Goal: Use online tool/utility: Utilize a website feature to perform a specific function

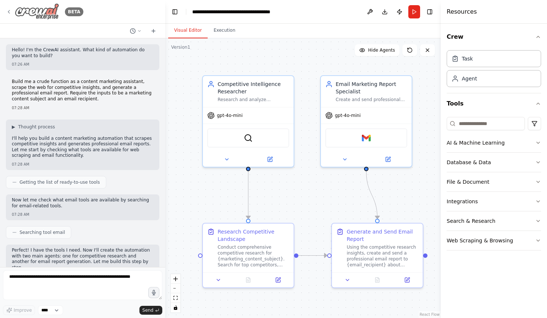
click at [8, 10] on icon at bounding box center [9, 12] width 6 height 6
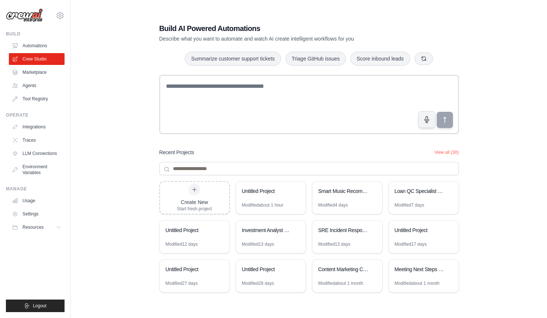
scroll to position [15, 0]
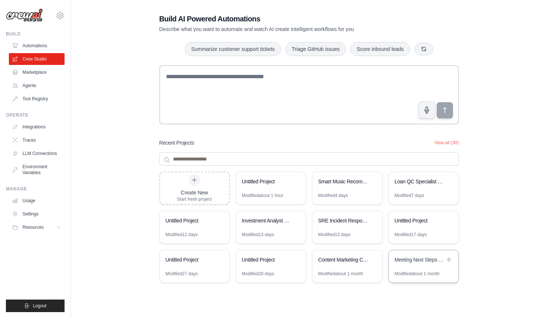
click at [410, 263] on div "Meeting Next Steps Summarizer" at bounding box center [420, 259] width 51 height 7
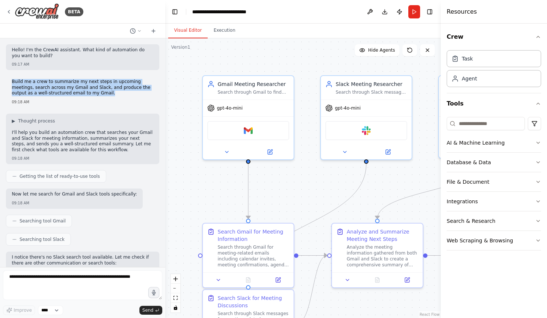
drag, startPoint x: 84, startPoint y: 93, endPoint x: 33, endPoint y: 76, distance: 53.9
click at [33, 76] on div "Build me a crew to summarize my next steps in upcoming meetings, search across …" at bounding box center [83, 92] width 154 height 32
copy p "Build me a crew to summarize my next steps in upcoming meetings, search across …"
